Goal: Book appointment/travel/reservation

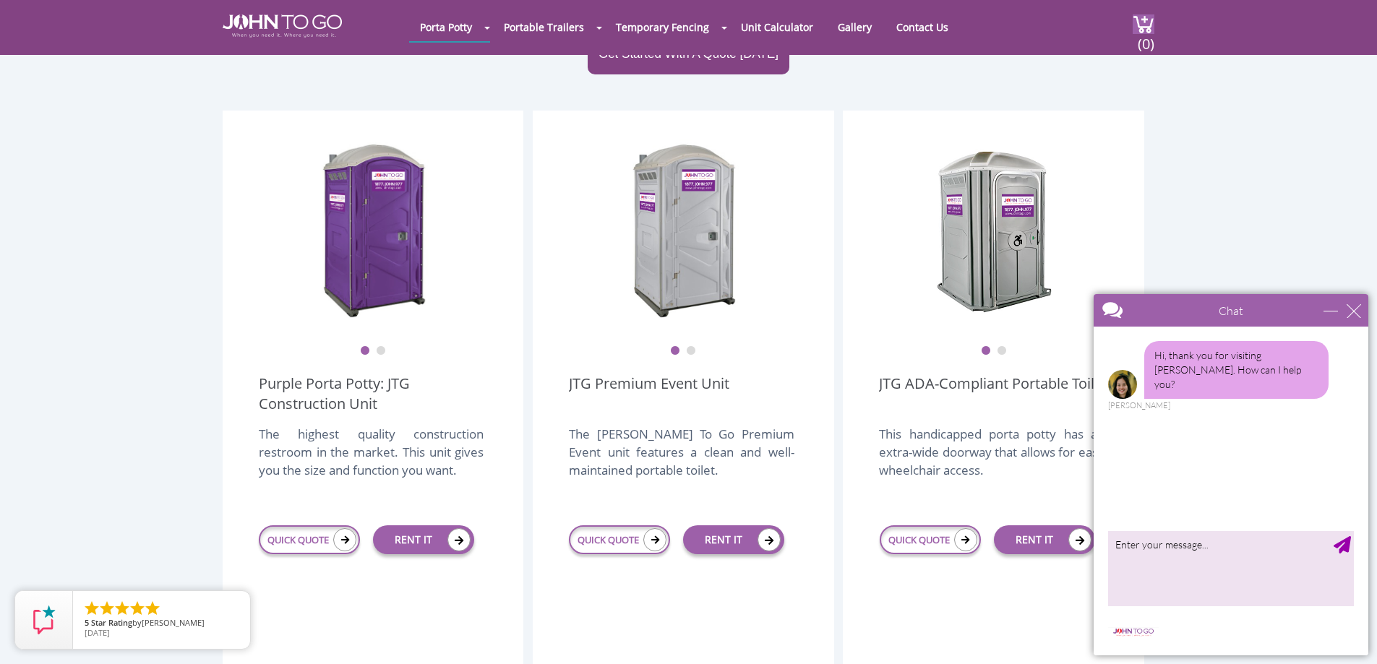
scroll to position [289, 0]
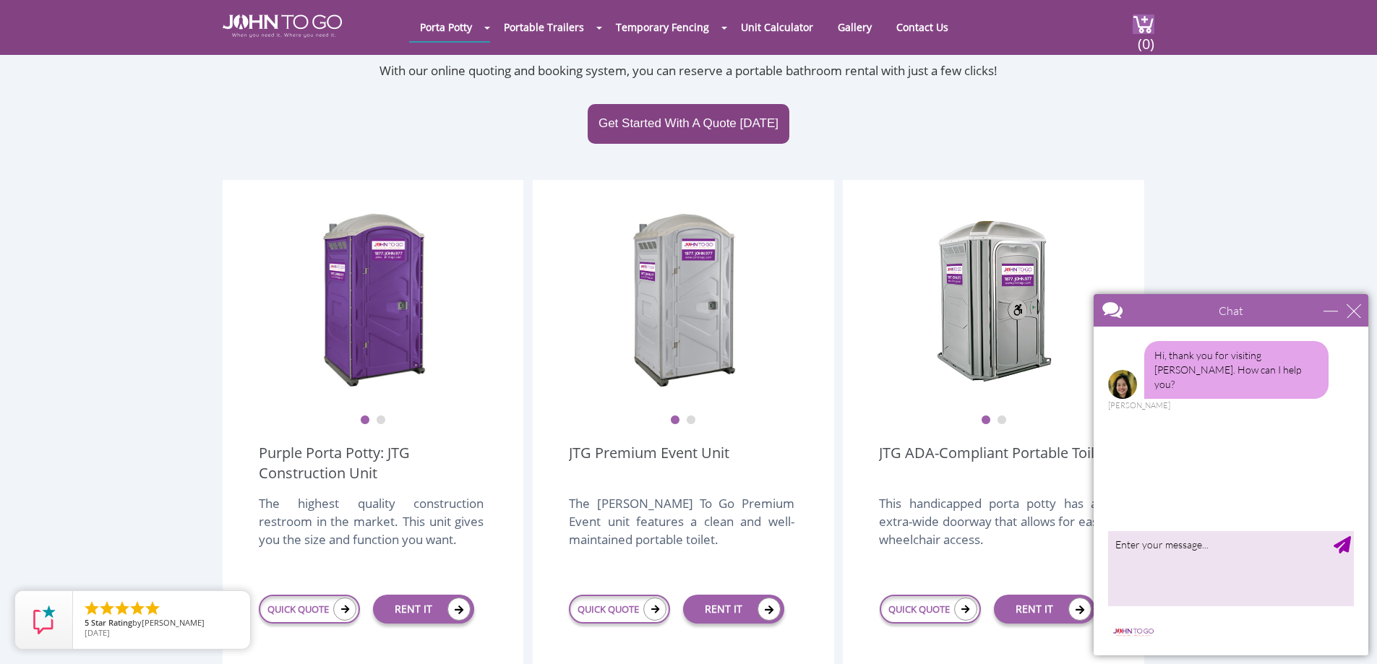
click at [689, 416] on button "2" at bounding box center [691, 421] width 10 height 10
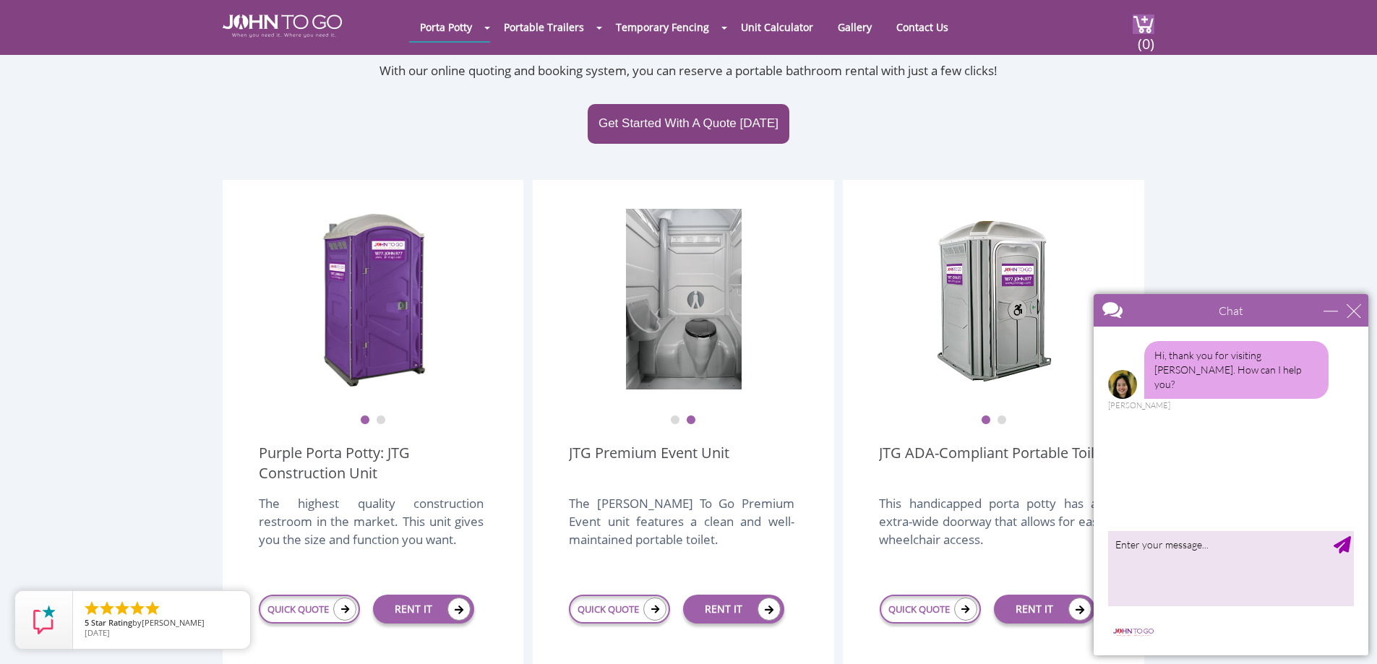
click at [679, 416] on button "1" at bounding box center [675, 421] width 10 height 10
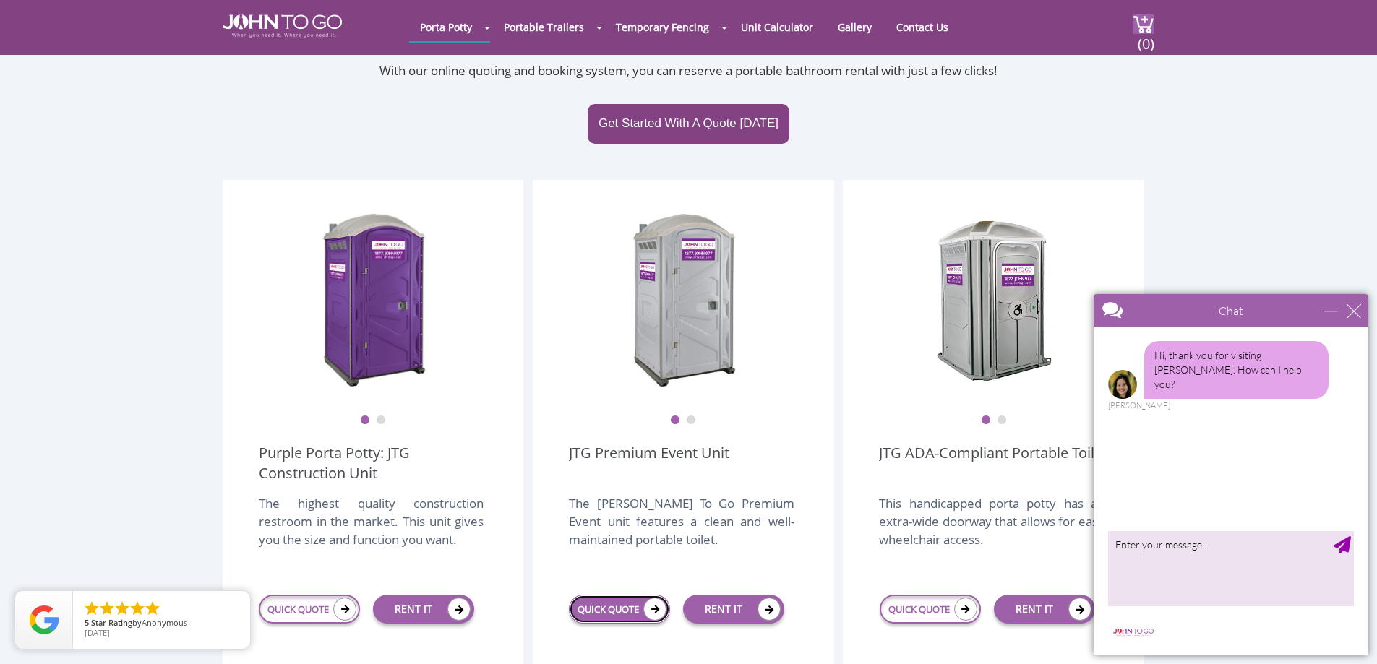
click at [636, 595] on link "QUICK QUOTE" at bounding box center [619, 609] width 101 height 29
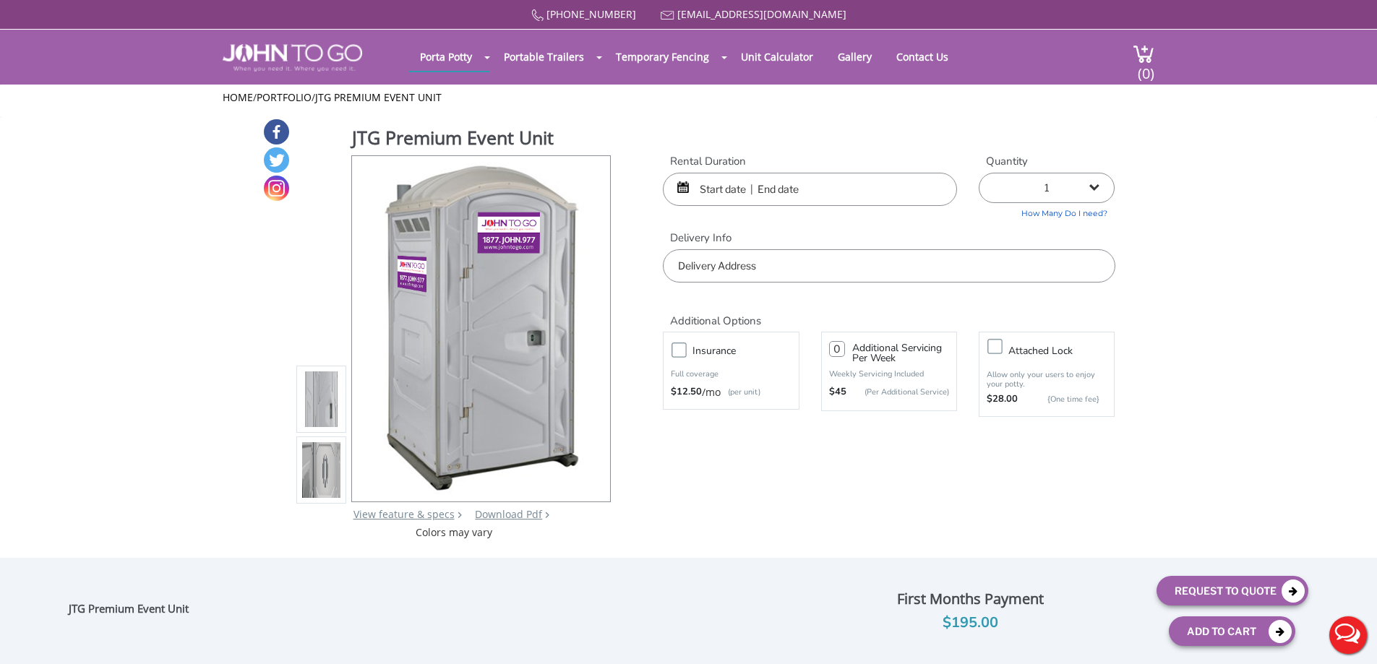
click at [745, 184] on input "text" at bounding box center [810, 189] width 294 height 33
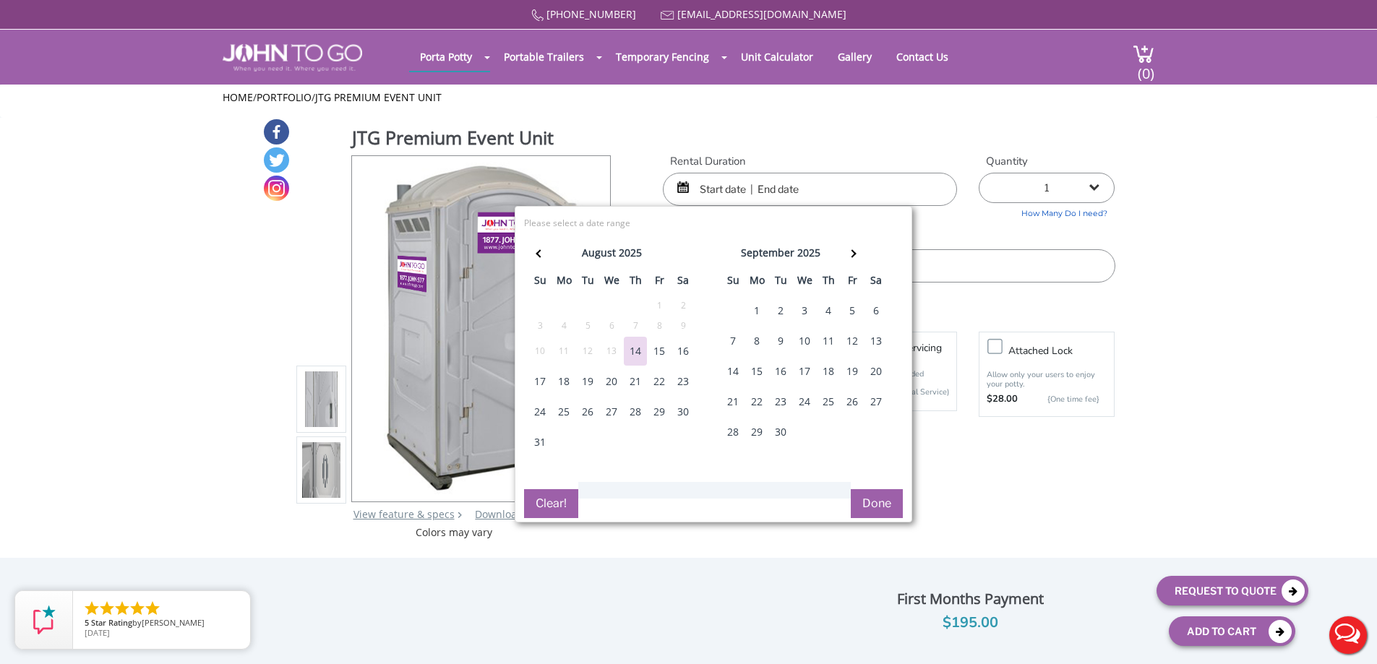
click at [689, 409] on div "30" at bounding box center [683, 412] width 23 height 29
click at [544, 445] on div "31" at bounding box center [540, 442] width 23 height 29
type input "08/30/2025 to 08/31/2025"
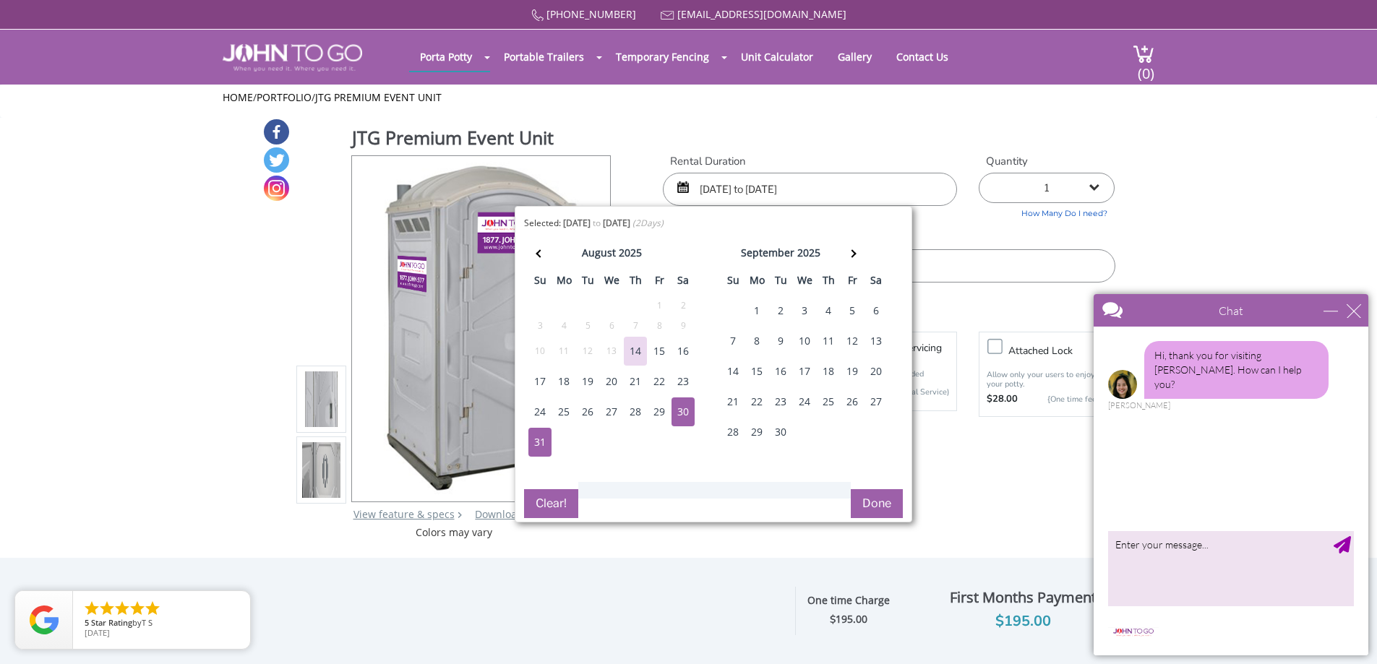
click at [875, 496] on button "Done" at bounding box center [877, 504] width 52 height 29
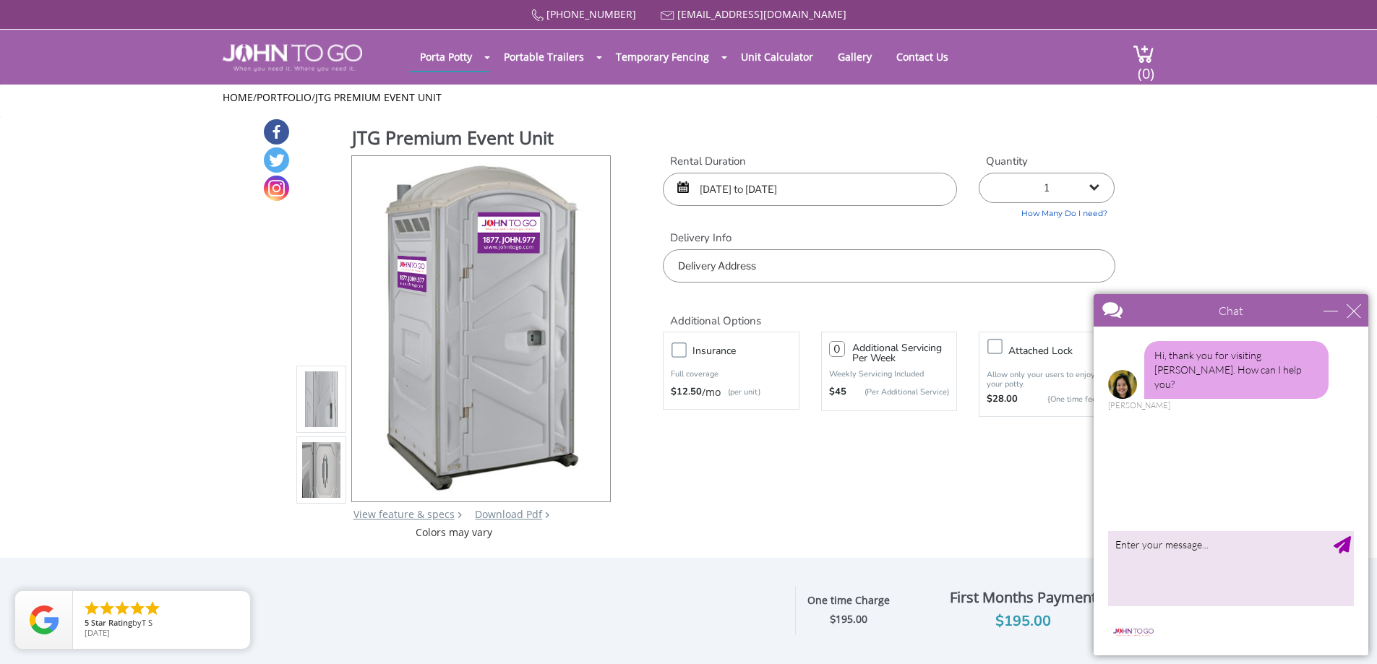
click at [745, 263] on input "text" at bounding box center [889, 265] width 452 height 33
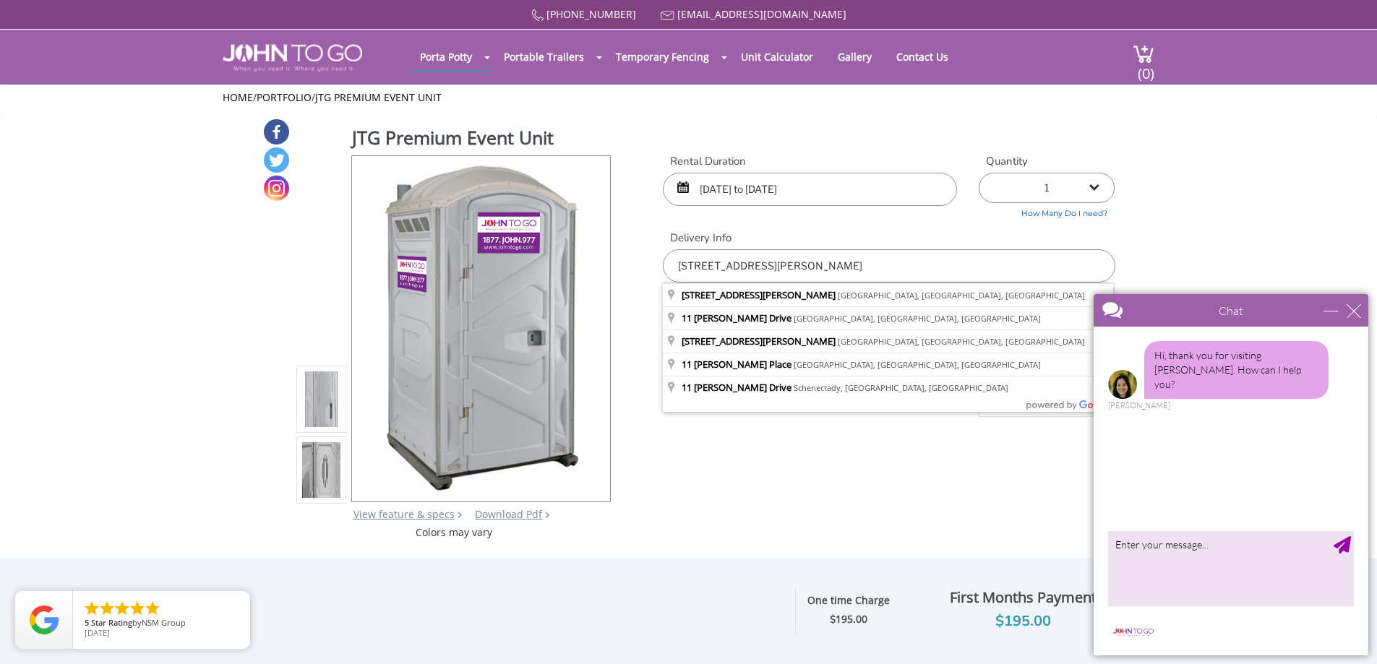
type input "11 Slater Drive, Stony Point, NY, USA"
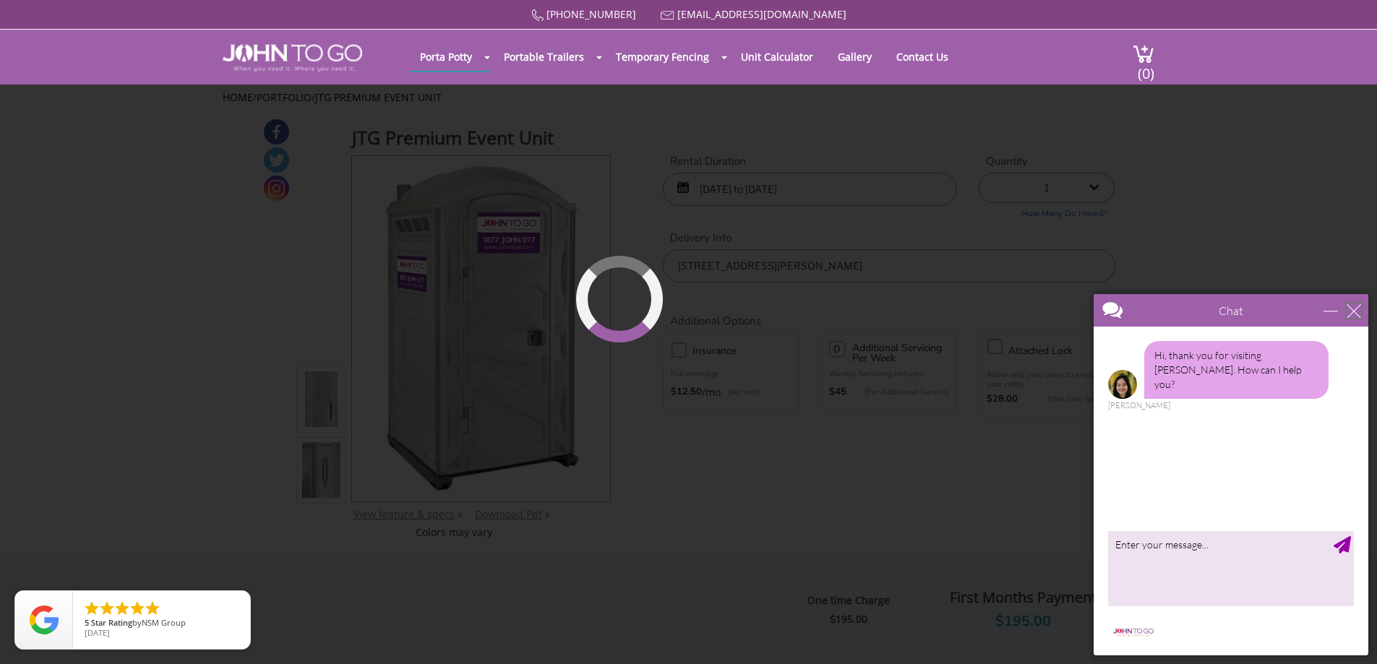
click at [1351, 311] on div "close" at bounding box center [1354, 311] width 14 height 14
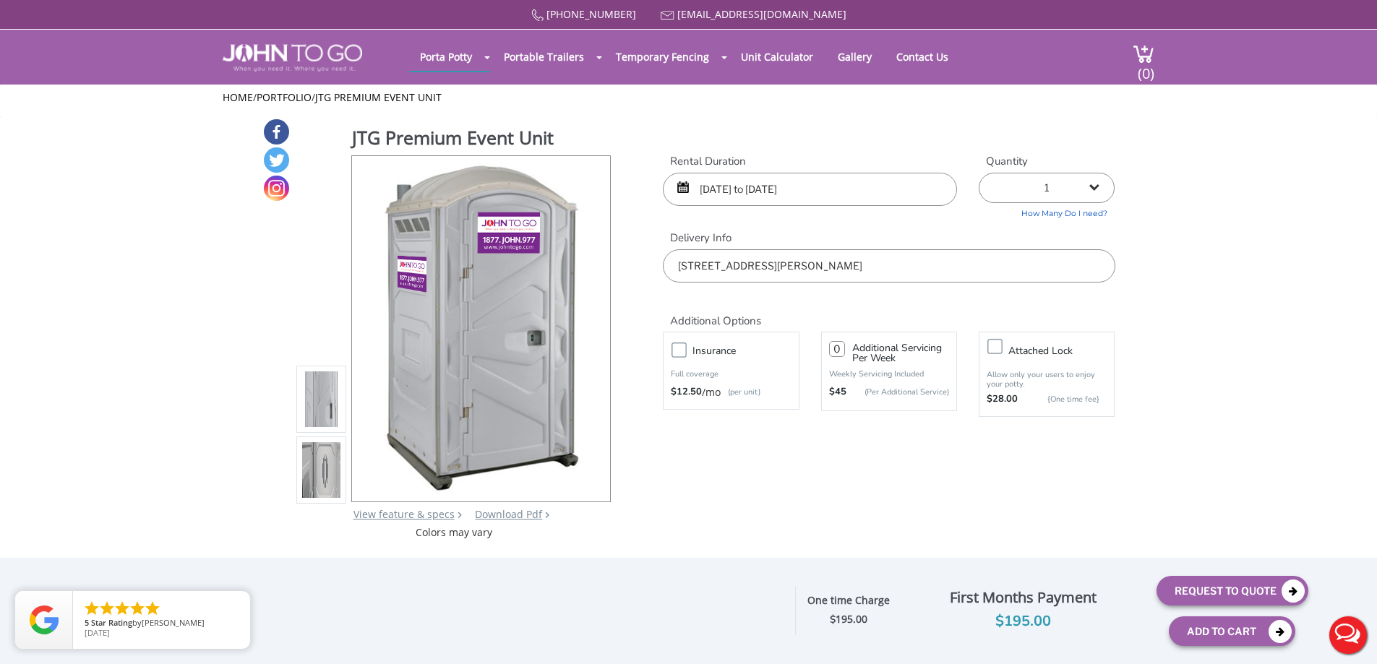
click at [708, 182] on input "08/30/2025 to 08/31/2025" at bounding box center [810, 189] width 294 height 33
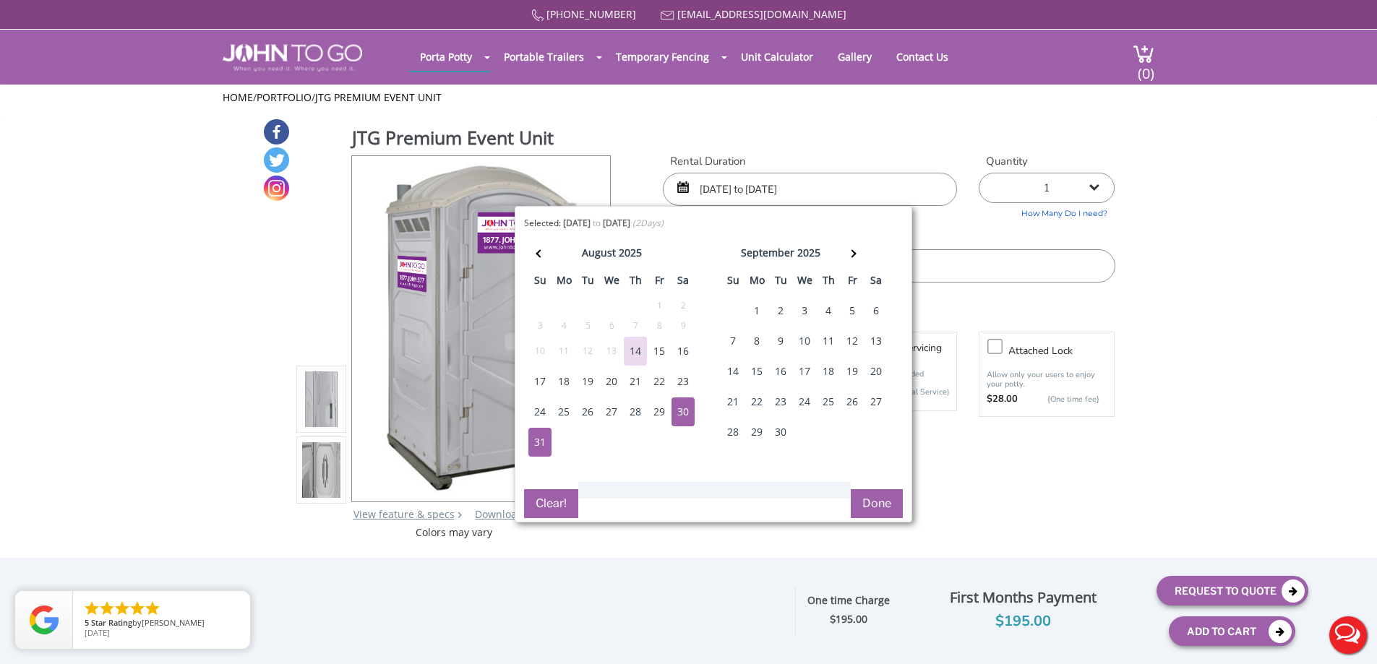
click at [678, 407] on div "30" at bounding box center [683, 412] width 23 height 29
click at [758, 312] on div "1" at bounding box center [756, 310] width 23 height 29
type input "08/30/2025 to 09/01/2025"
click at [871, 503] on button "Done" at bounding box center [877, 504] width 52 height 29
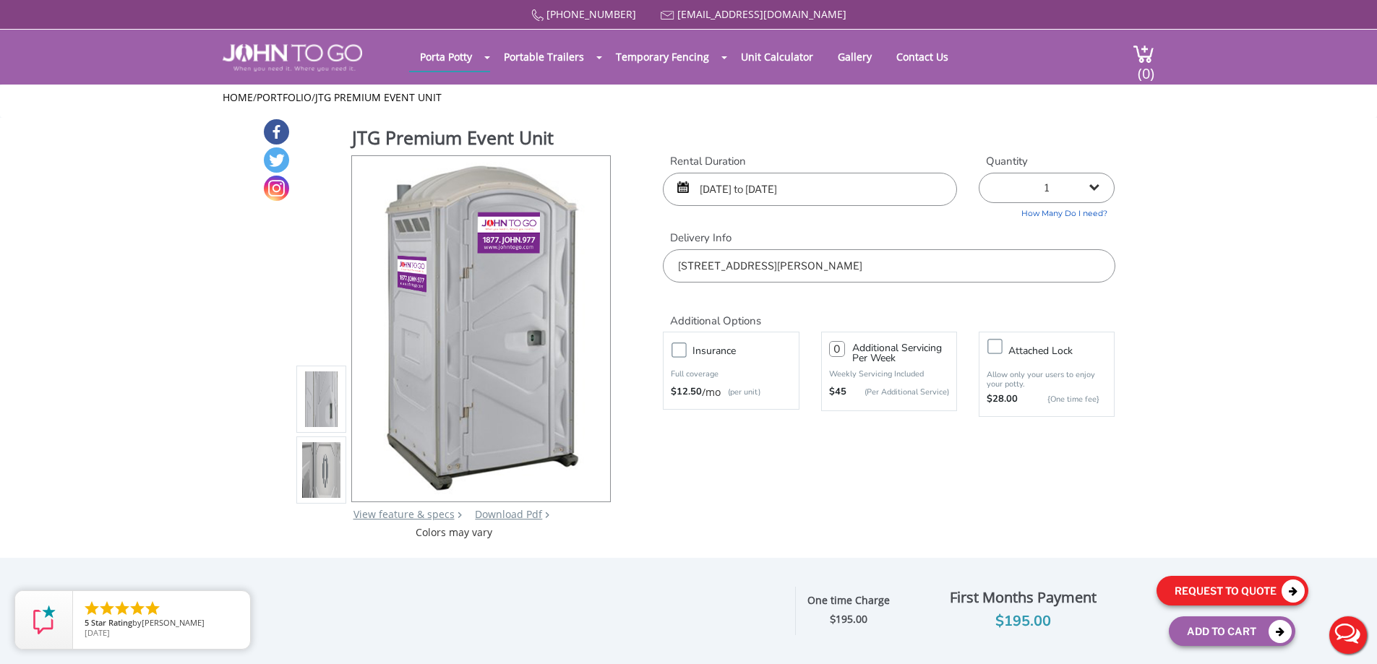
click at [1197, 589] on button "Request To Quote" at bounding box center [1233, 591] width 152 height 30
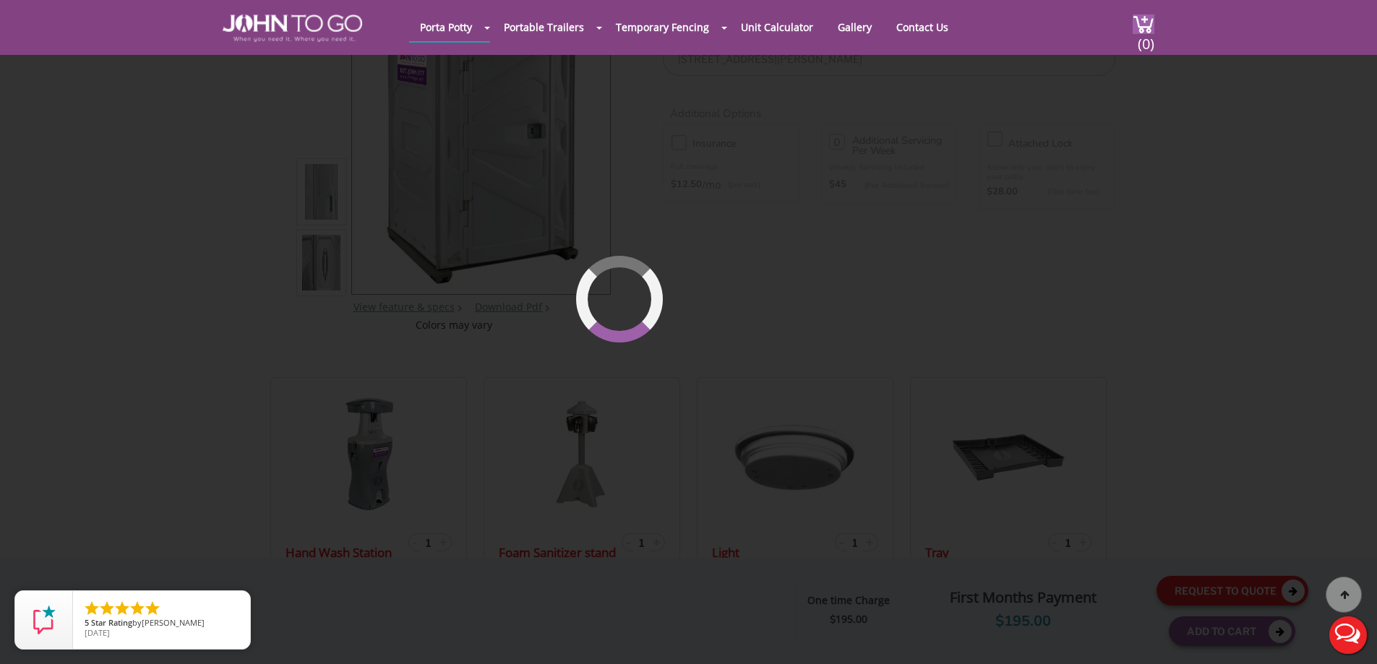
scroll to position [154, 0]
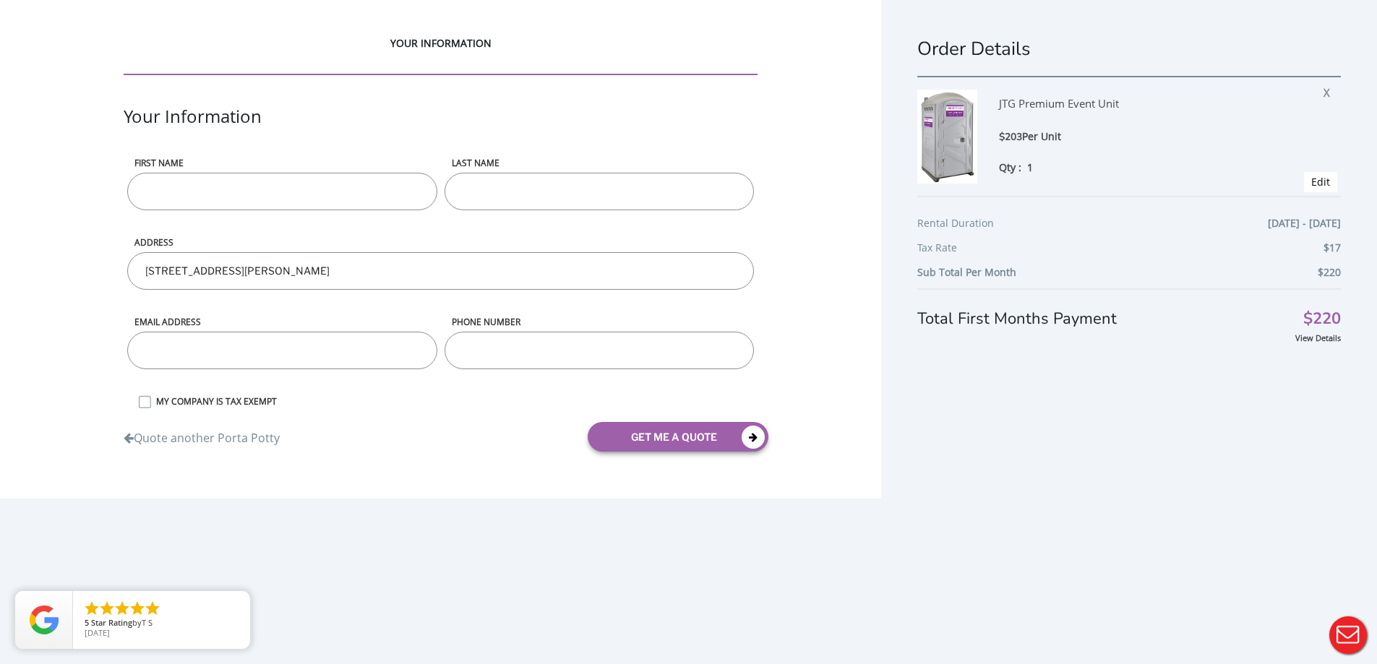
click at [218, 213] on div "First name" at bounding box center [282, 197] width 317 height 80
click at [220, 193] on input "First name" at bounding box center [281, 192] width 309 height 38
type input "Christopher"
type input "Fondacaro"
type input "8458262174"
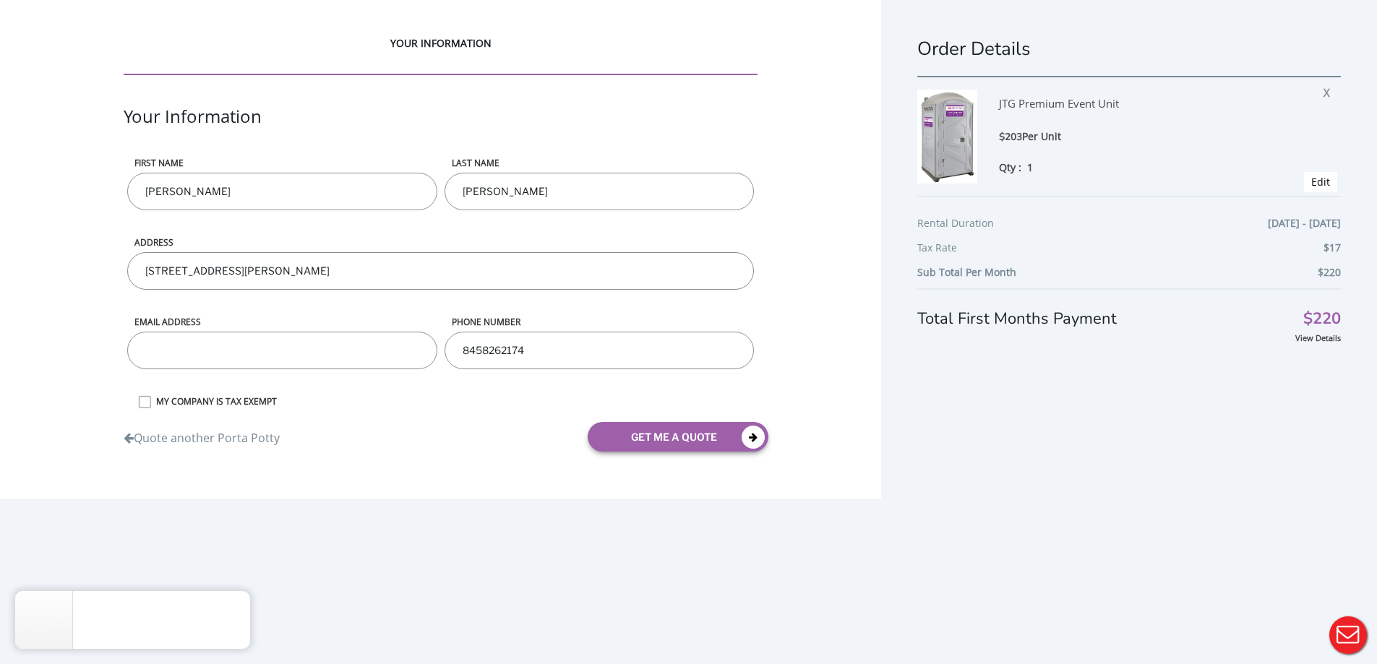
type input "Chris"
drag, startPoint x: 251, startPoint y: 325, endPoint x: 252, endPoint y: 333, distance: 8.0
click at [252, 331] on div "Email address" at bounding box center [282, 356] width 317 height 80
click at [255, 344] on input "email" at bounding box center [281, 351] width 309 height 38
type input "fondacaro2521@gmail.com"
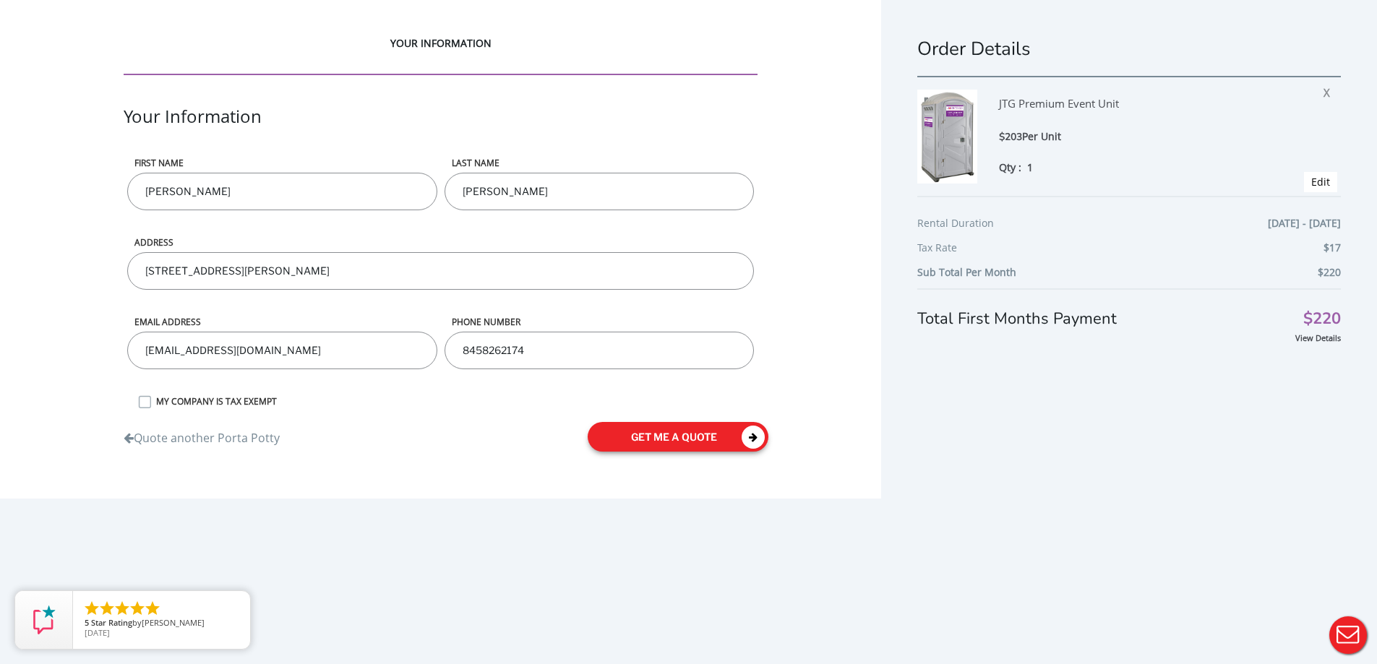
click at [676, 430] on button "get me a quote" at bounding box center [678, 437] width 181 height 30
